Goal: Check status: Check status

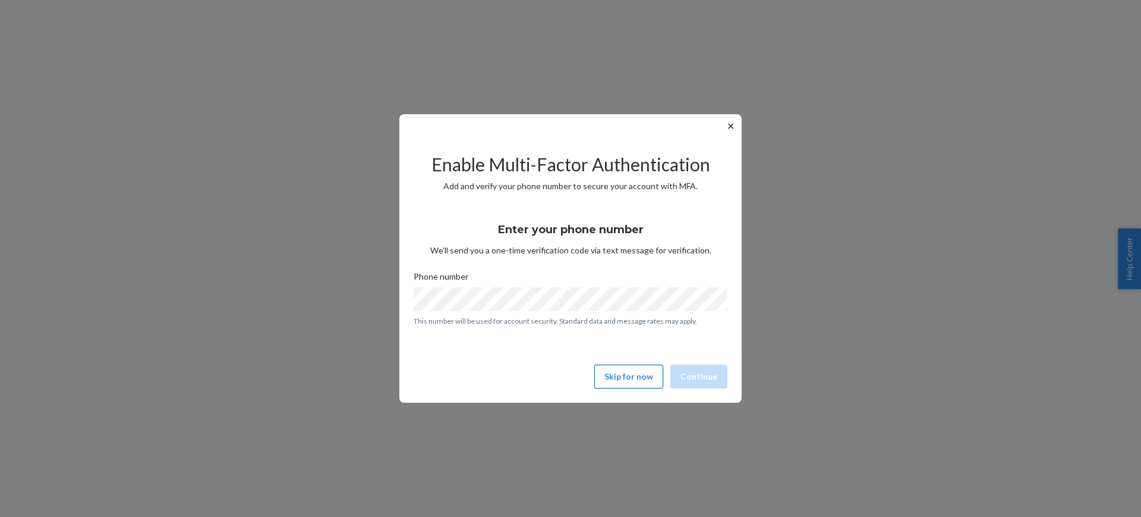
click at [650, 377] on button "Skip for now" at bounding box center [628, 376] width 69 height 24
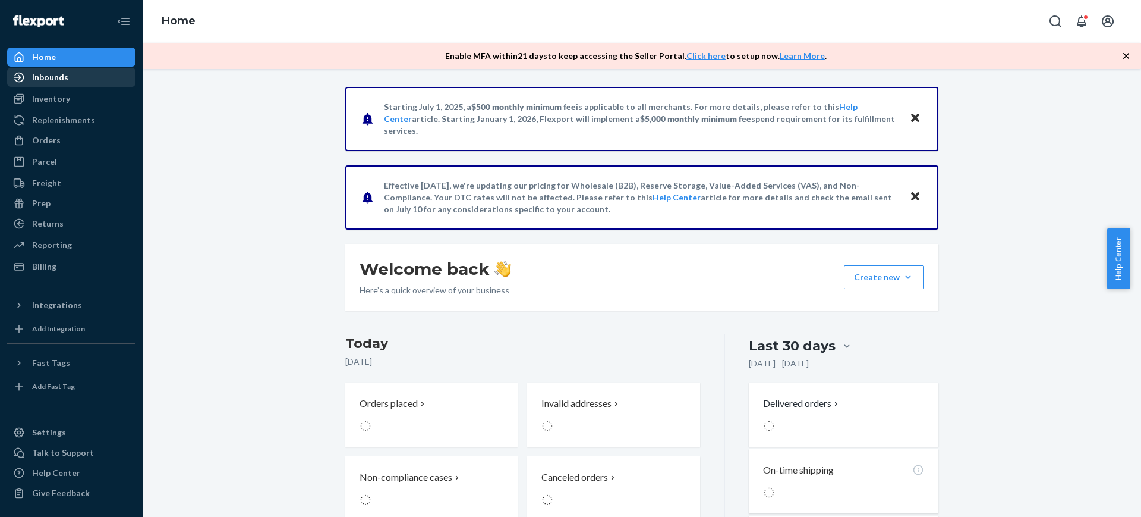
click at [59, 82] on div "Inbounds" at bounding box center [50, 77] width 36 height 12
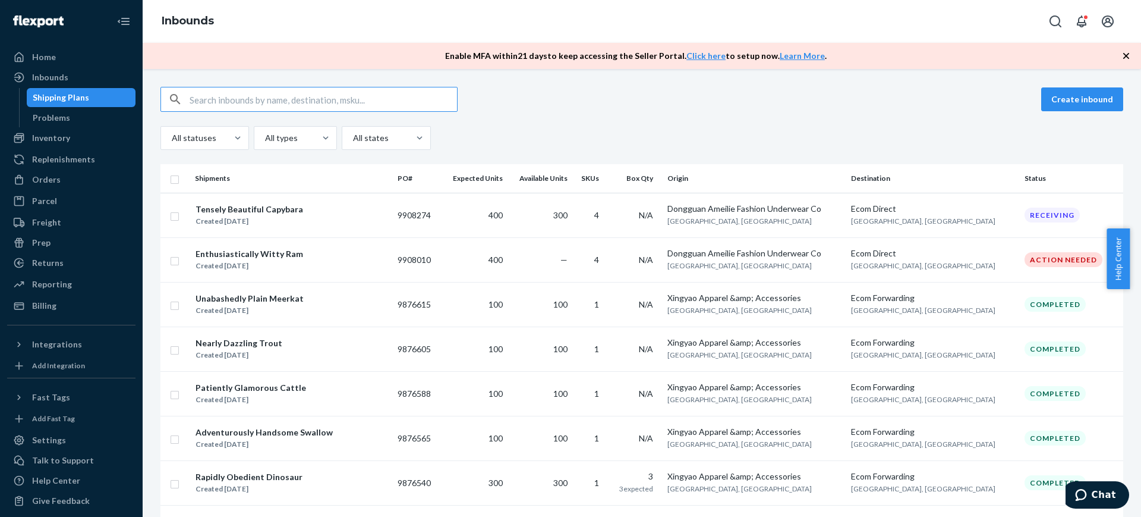
click at [409, 103] on input "text" at bounding box center [323, 99] width 267 height 24
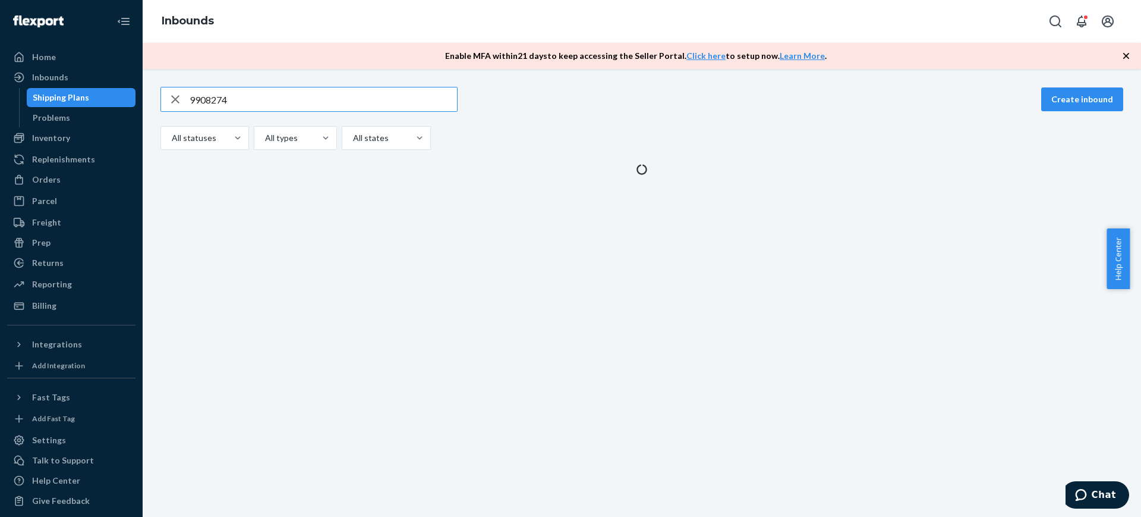
type input "9908274"
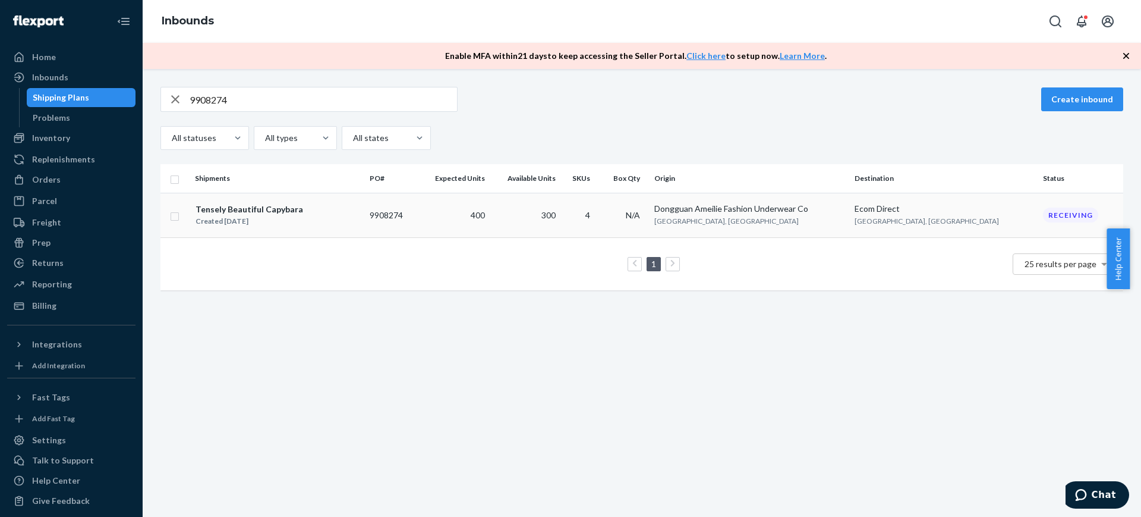
click at [1047, 215] on div "Receiving" at bounding box center [1070, 214] width 55 height 15
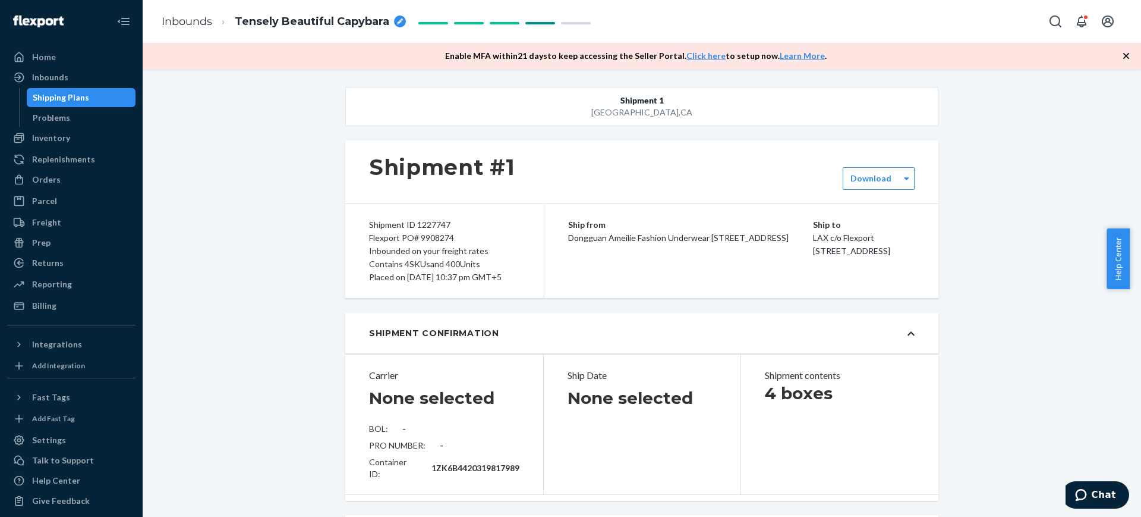
type input "CD448SLM5VX"
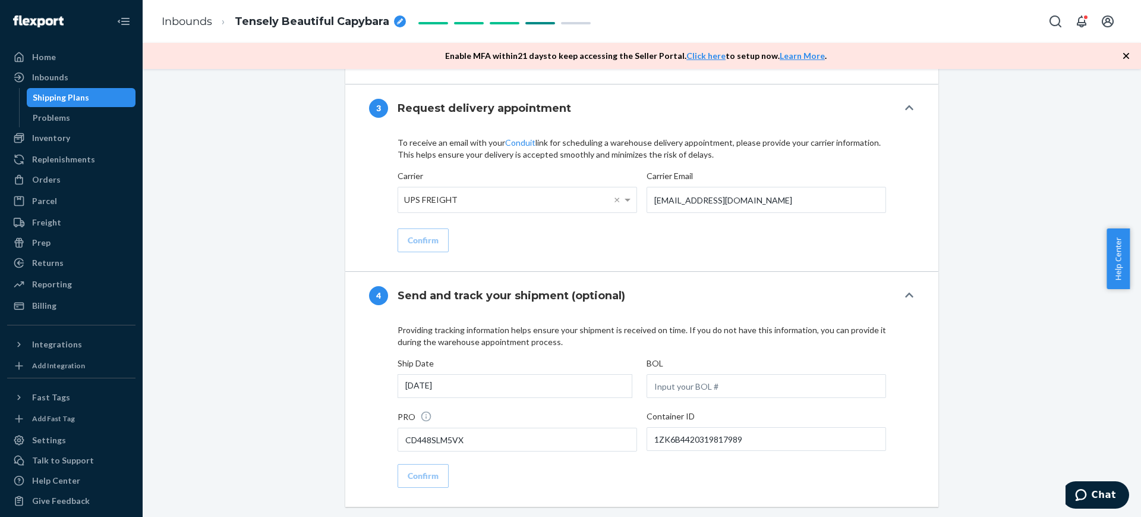
scroll to position [1407, 0]
click at [711, 376] on input "text" at bounding box center [767, 386] width 240 height 24
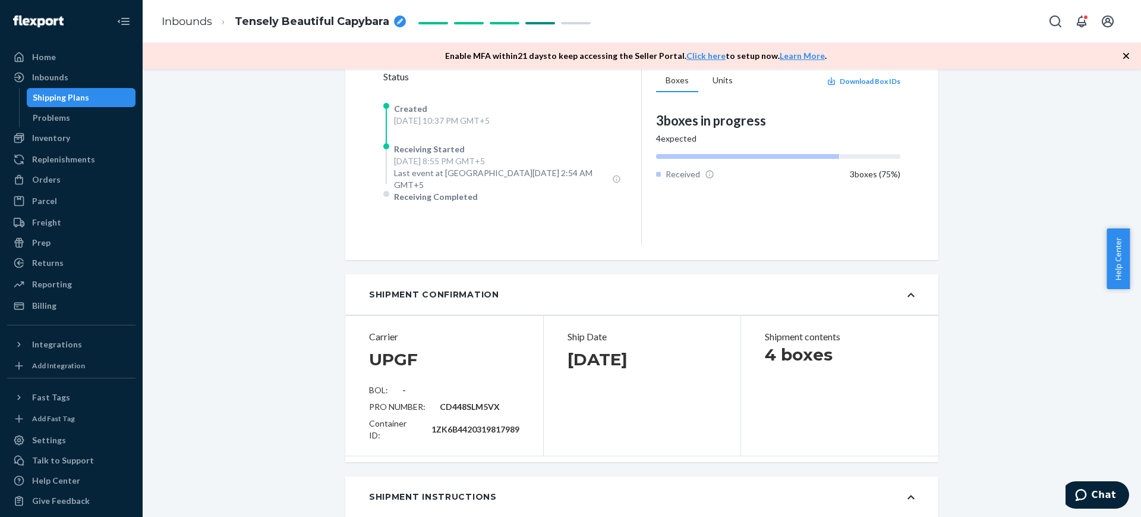
scroll to position [285, 0]
